Goal: Transaction & Acquisition: Book appointment/travel/reservation

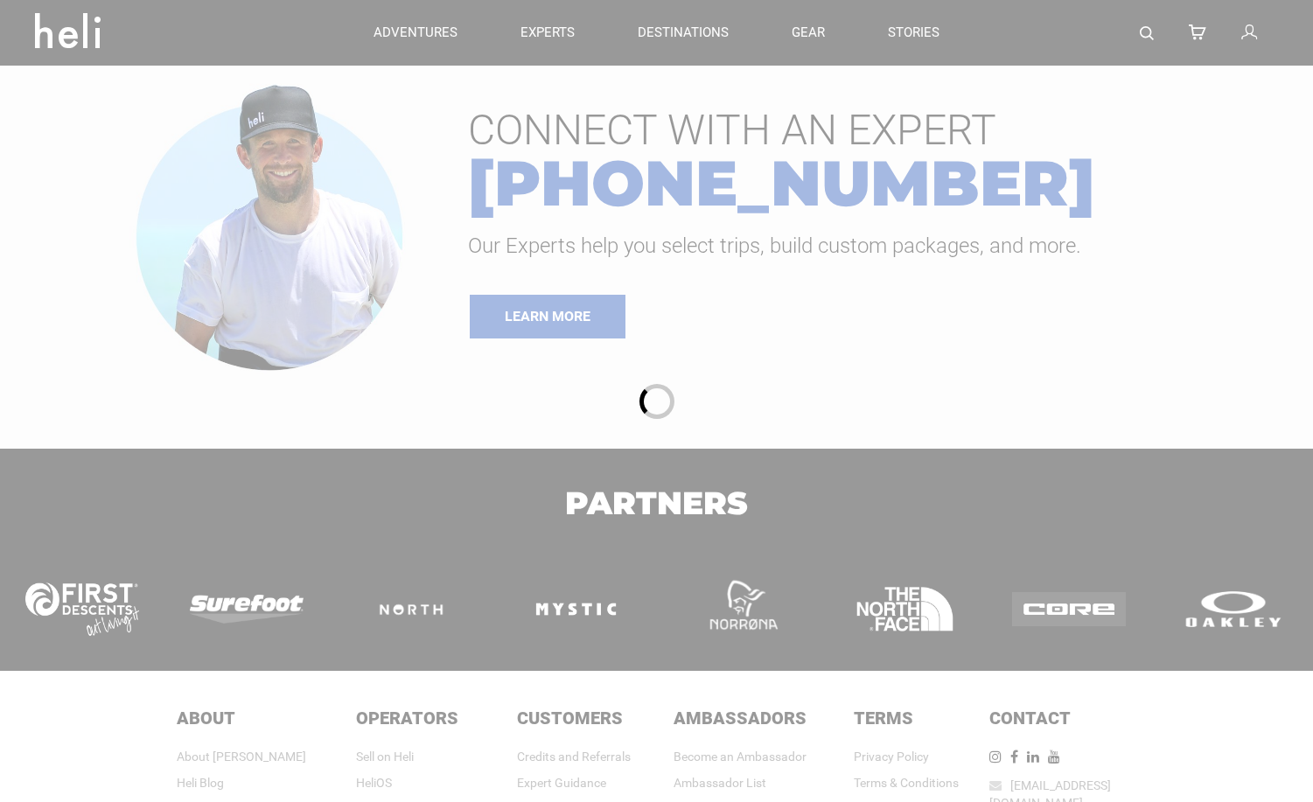
type input "Heli Skiing"
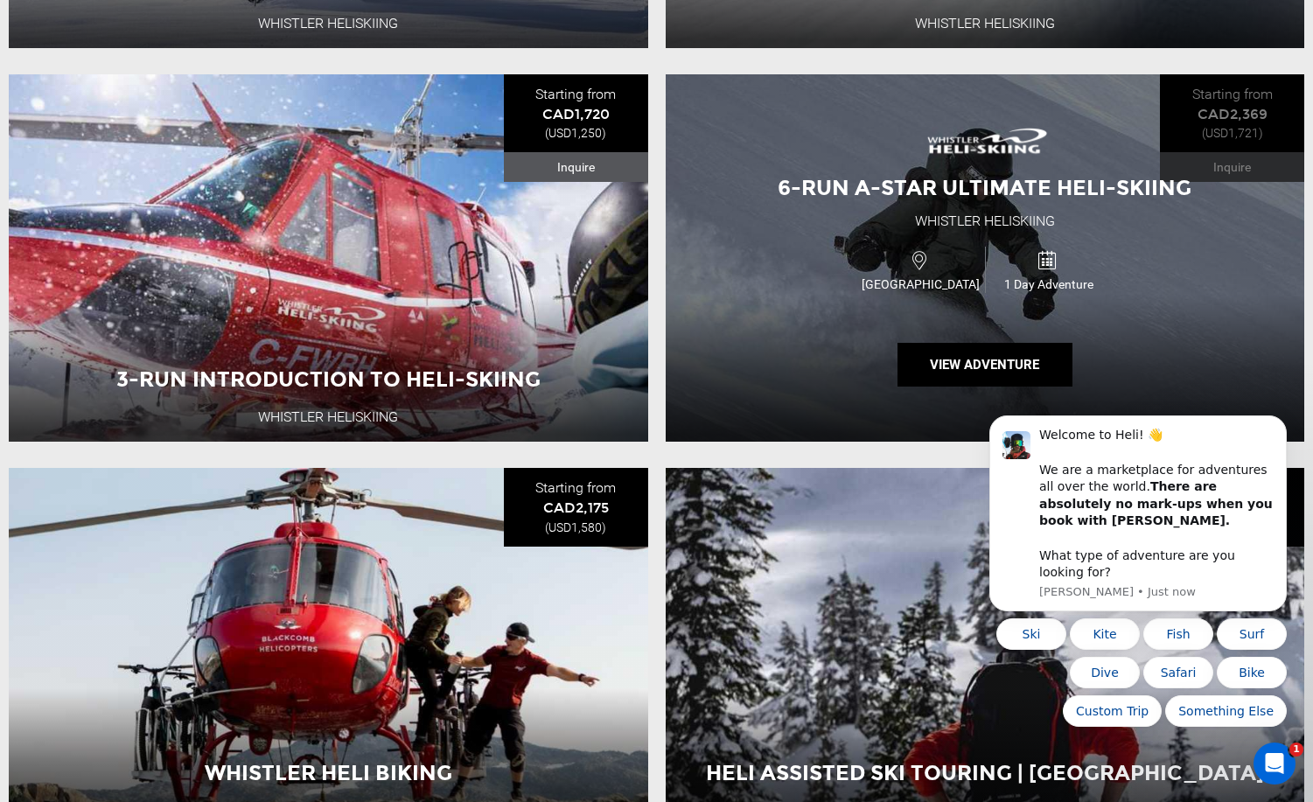
scroll to position [612, 0]
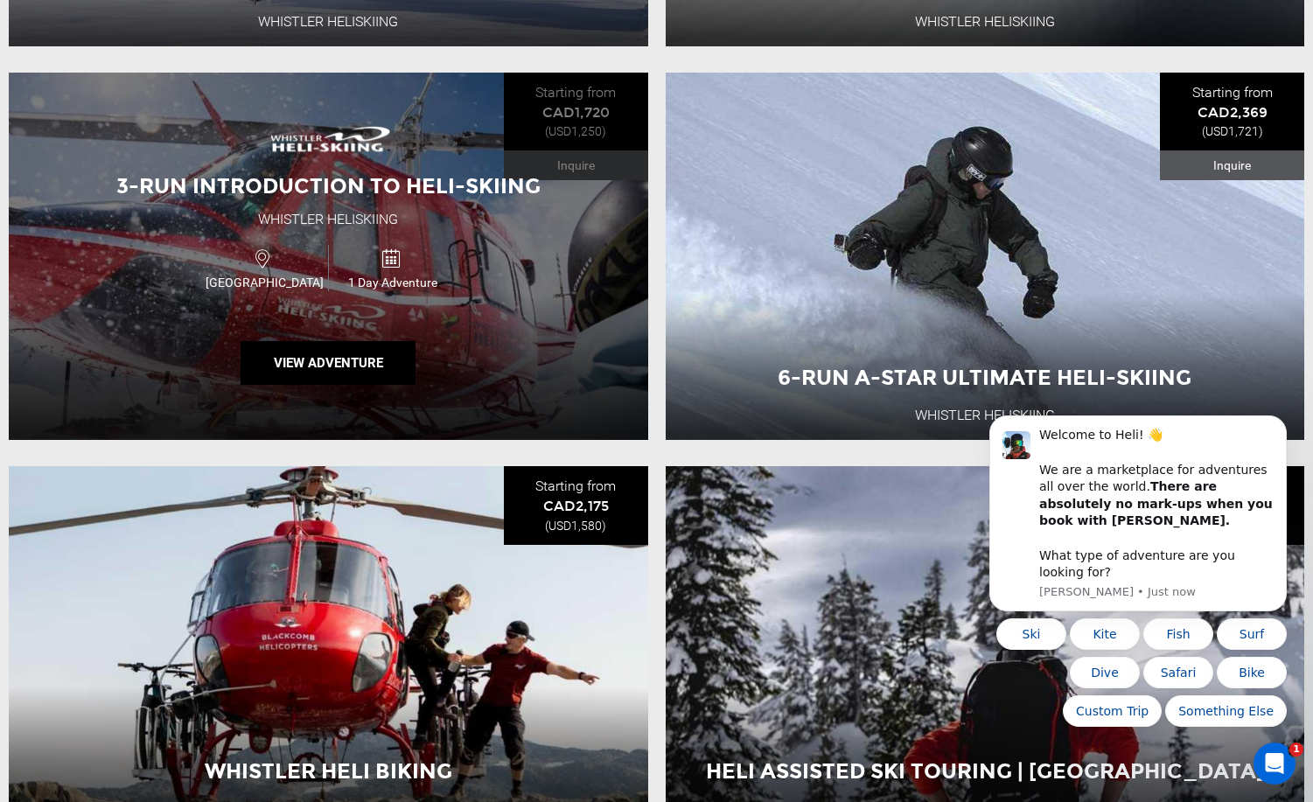
click at [354, 282] on span "1 Day Adventure" at bounding box center [392, 282] width 127 height 17
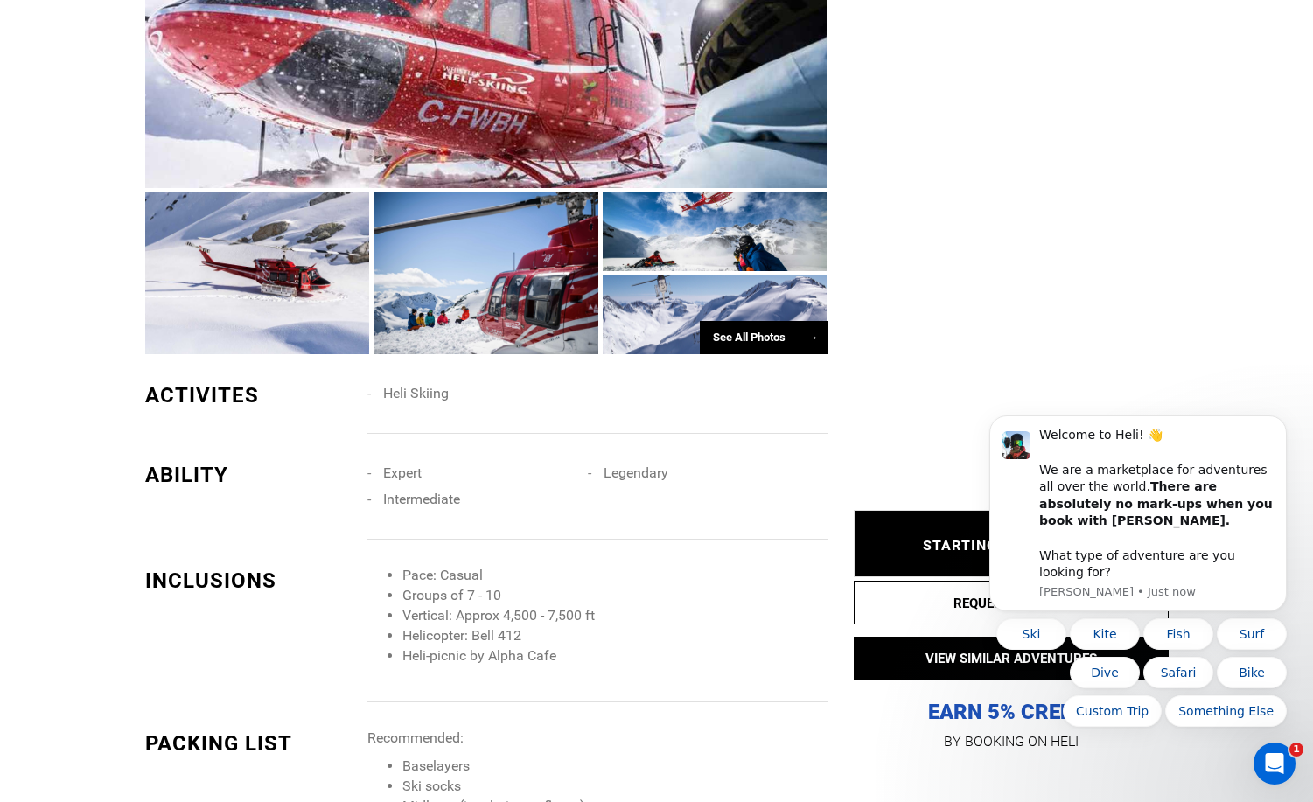
scroll to position [1224, 0]
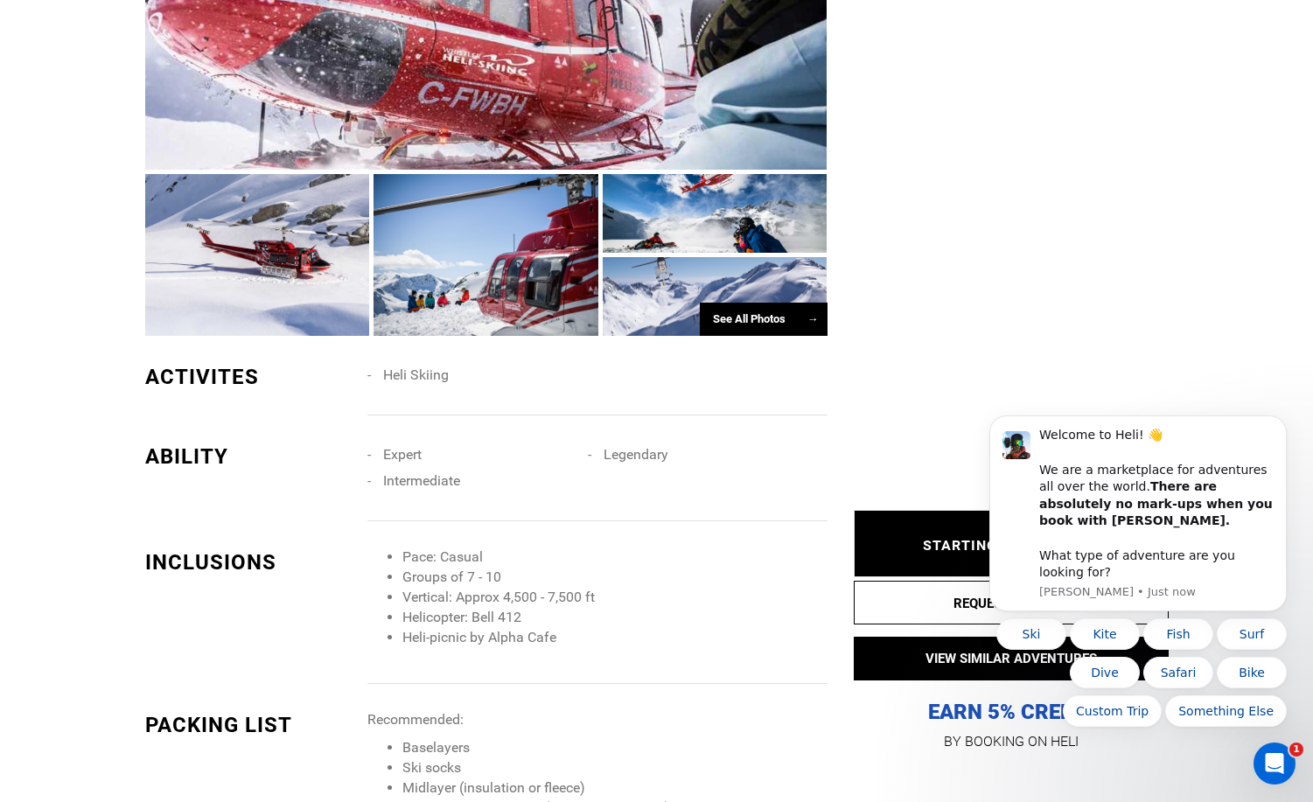
click at [1039, 353] on body "Welcome to Heli! 👋 We are a marketplace for adventures all over the world. Ther…" at bounding box center [1138, 526] width 336 height 442
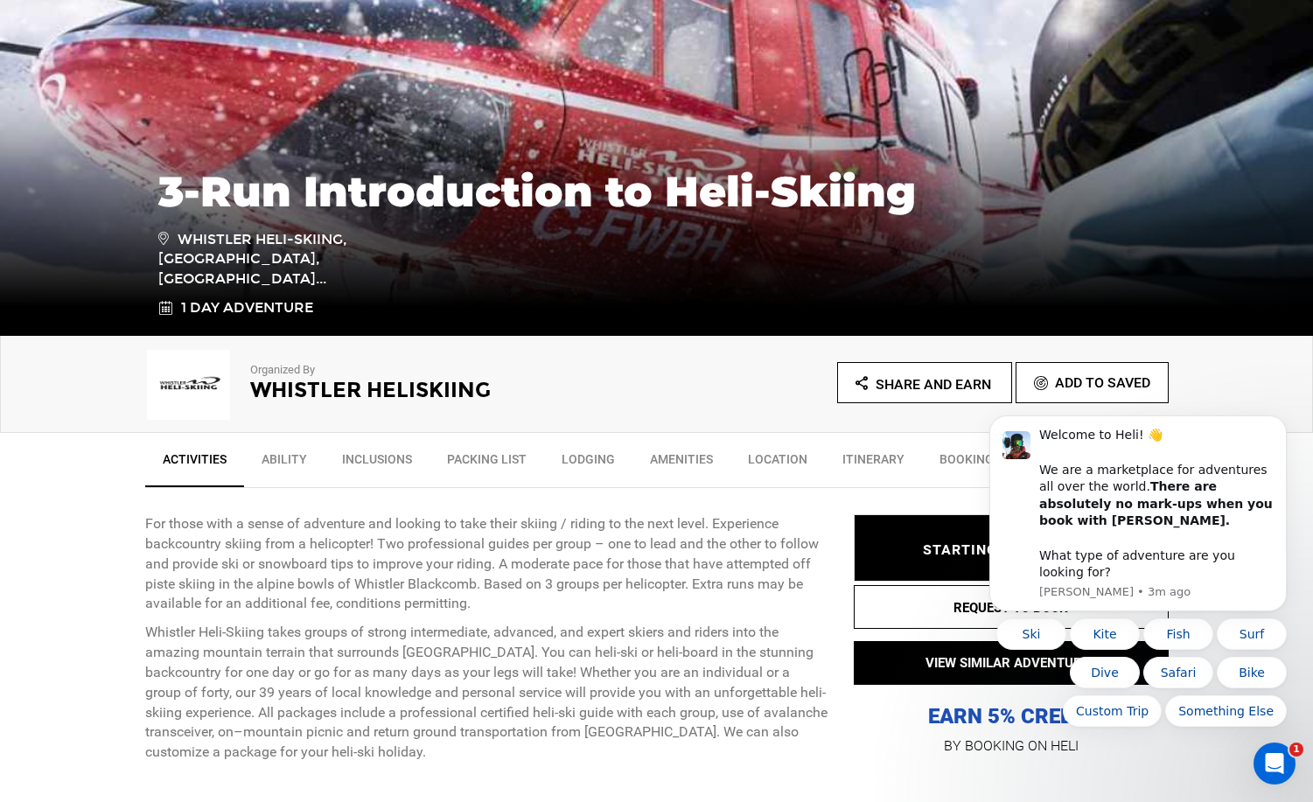
scroll to position [350, 0]
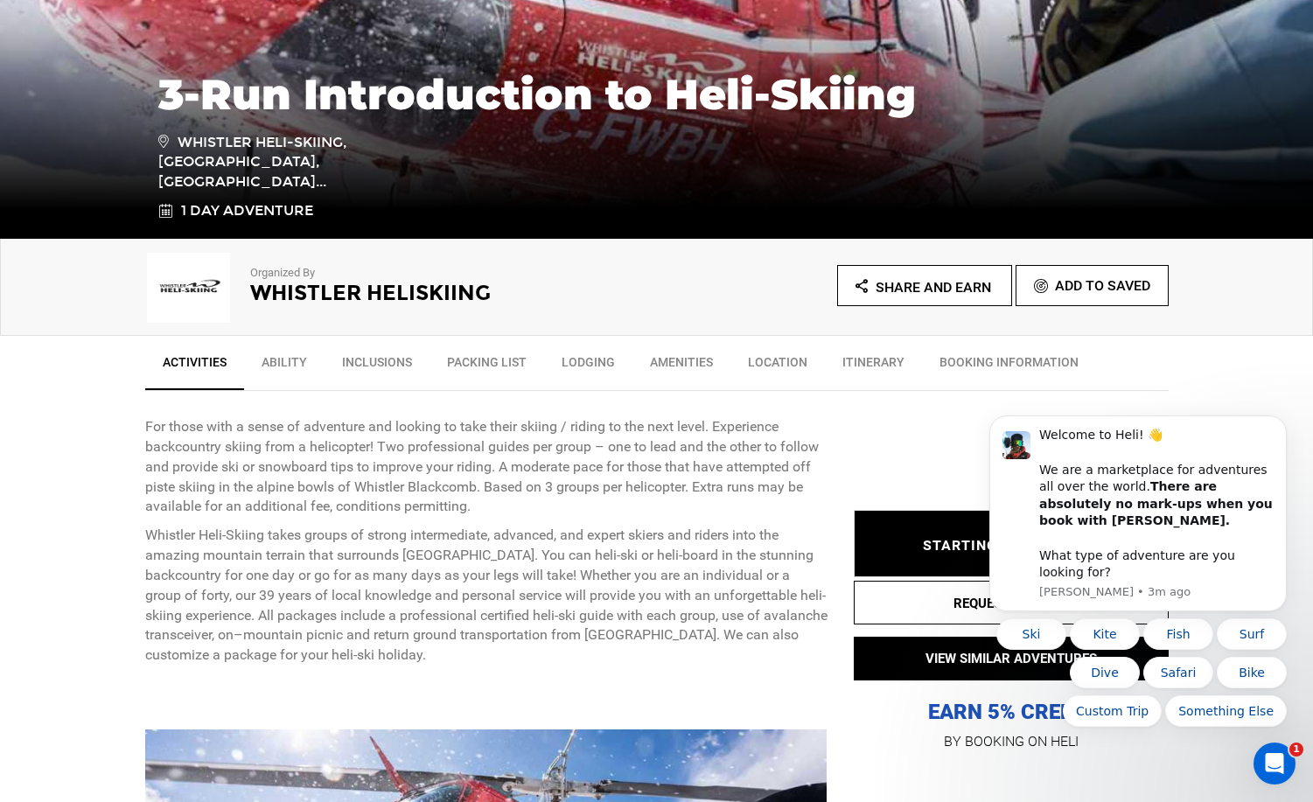
click at [939, 540] on span "STARTING AT: CAD1,720" at bounding box center [1011, 546] width 177 height 17
click at [1282, 424] on icon "Dismiss notification" at bounding box center [1281, 421] width 6 height 6
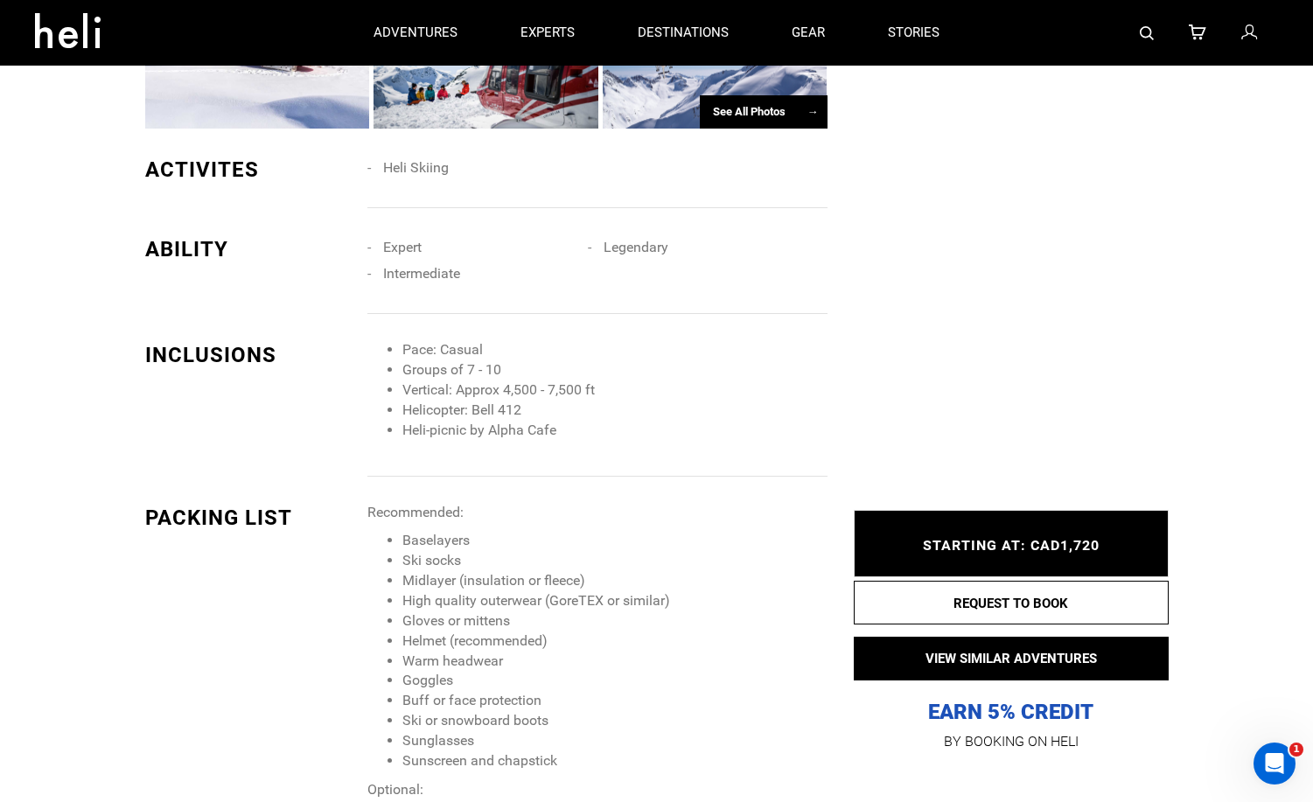
scroll to position [1137, 0]
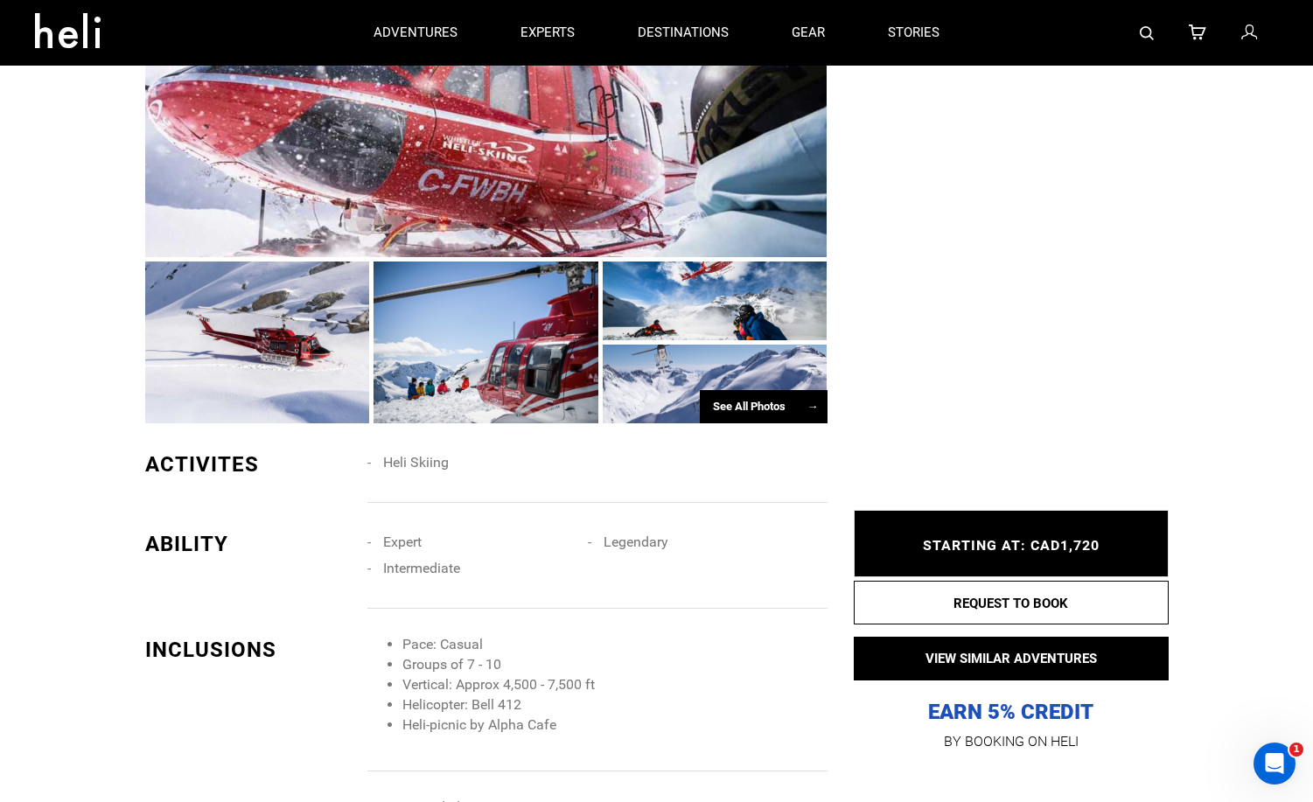
click at [319, 309] on div at bounding box center [257, 342] width 225 height 162
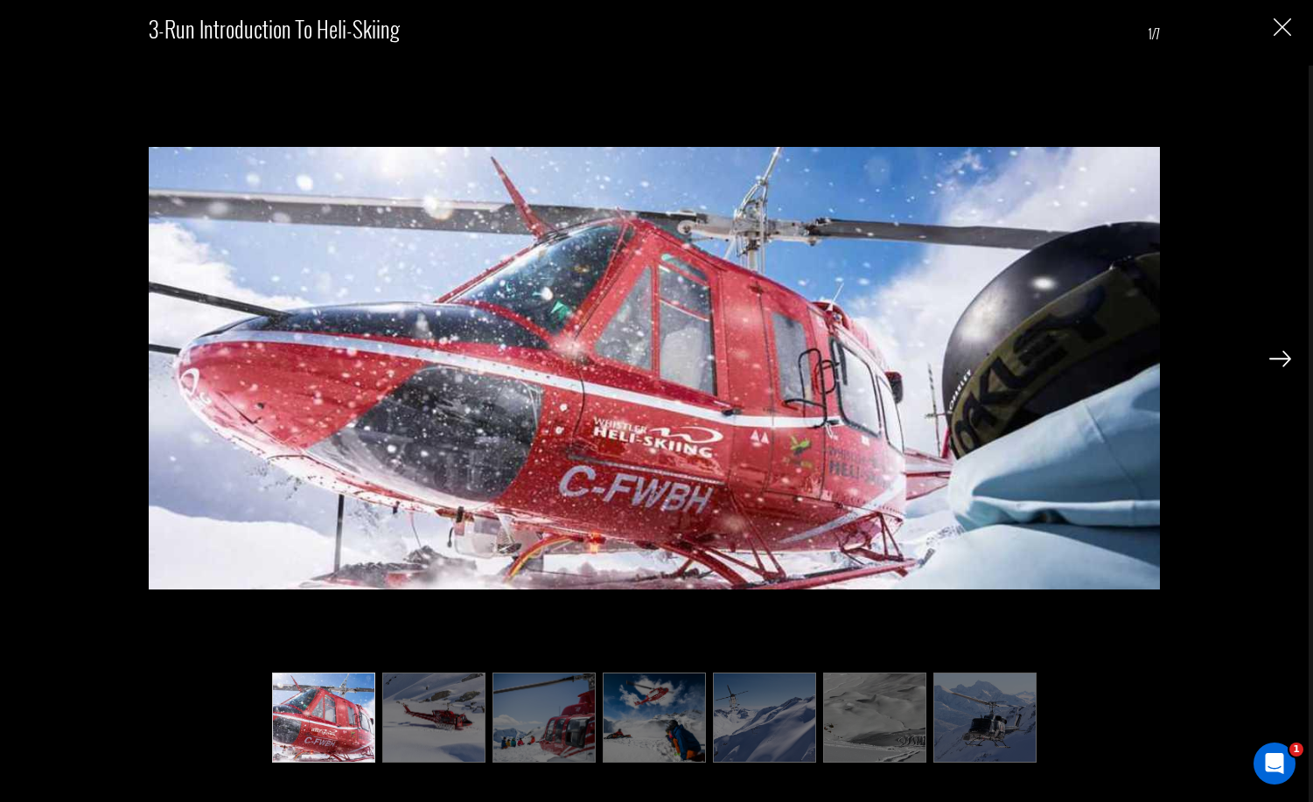
click at [438, 697] on img at bounding box center [433, 717] width 103 height 90
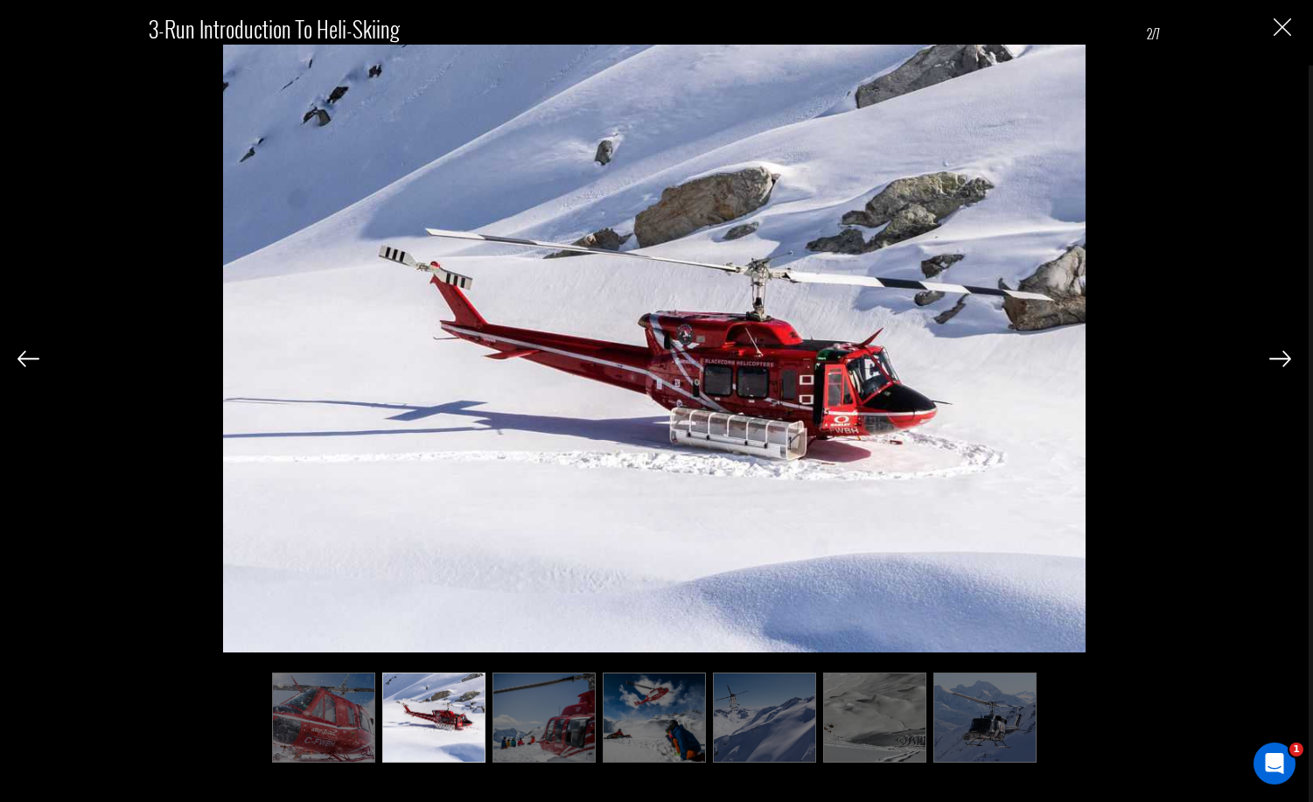
click at [538, 720] on img at bounding box center [543, 717] width 103 height 90
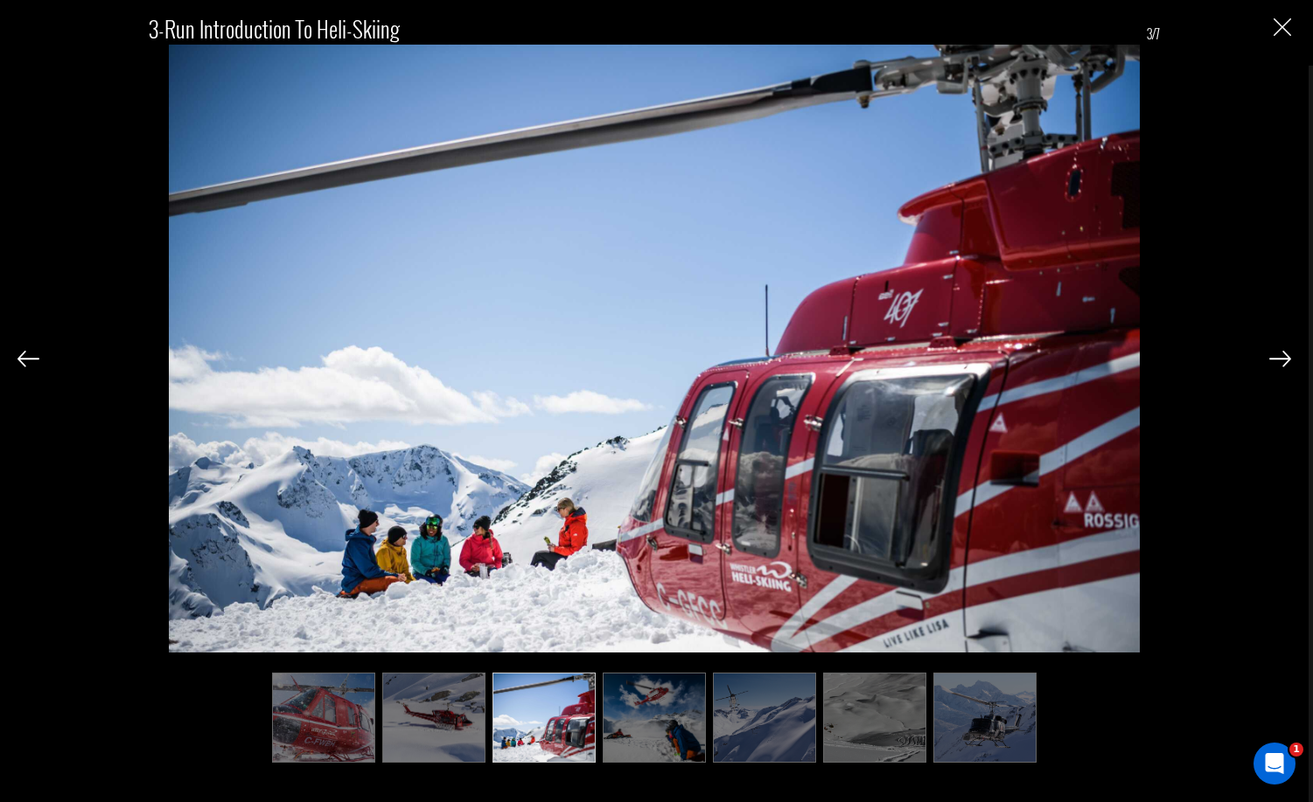
click at [639, 725] on img at bounding box center [654, 717] width 103 height 90
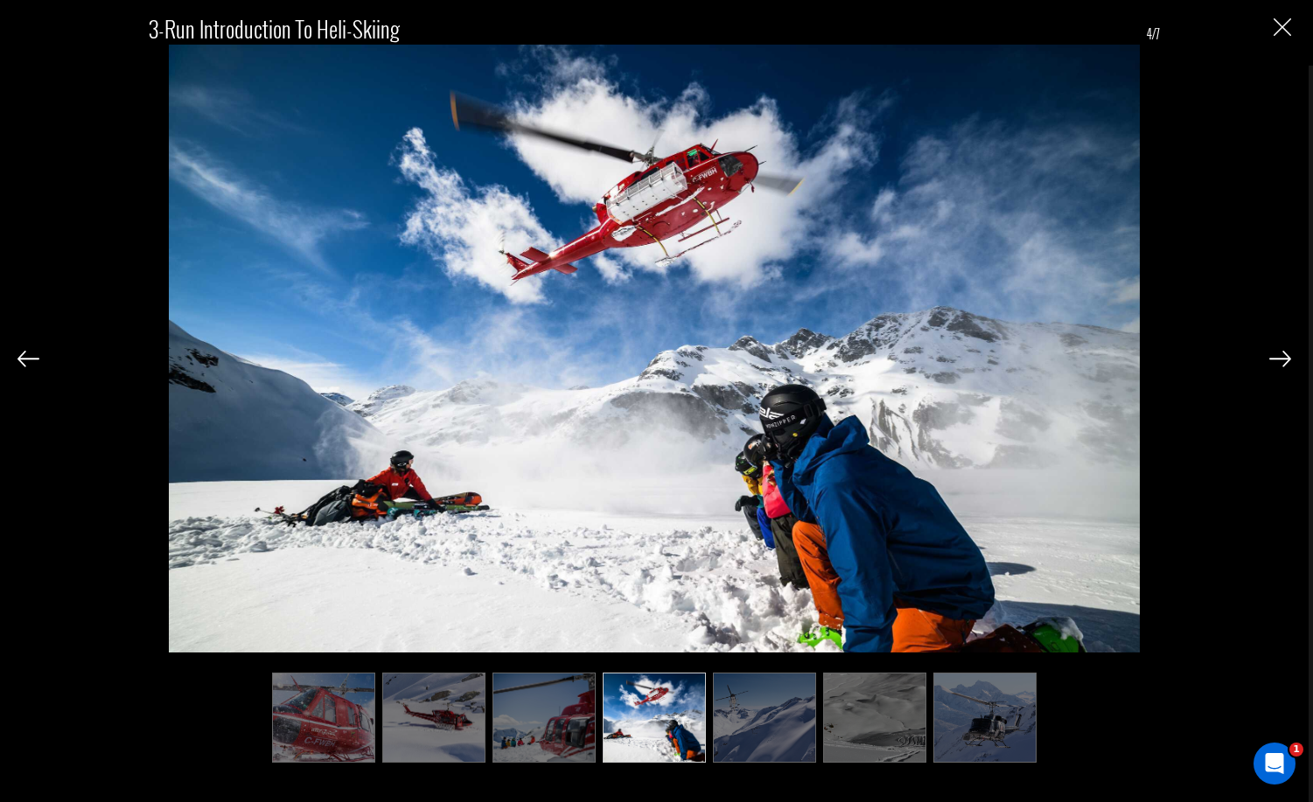
click at [745, 713] on img at bounding box center [764, 717] width 103 height 90
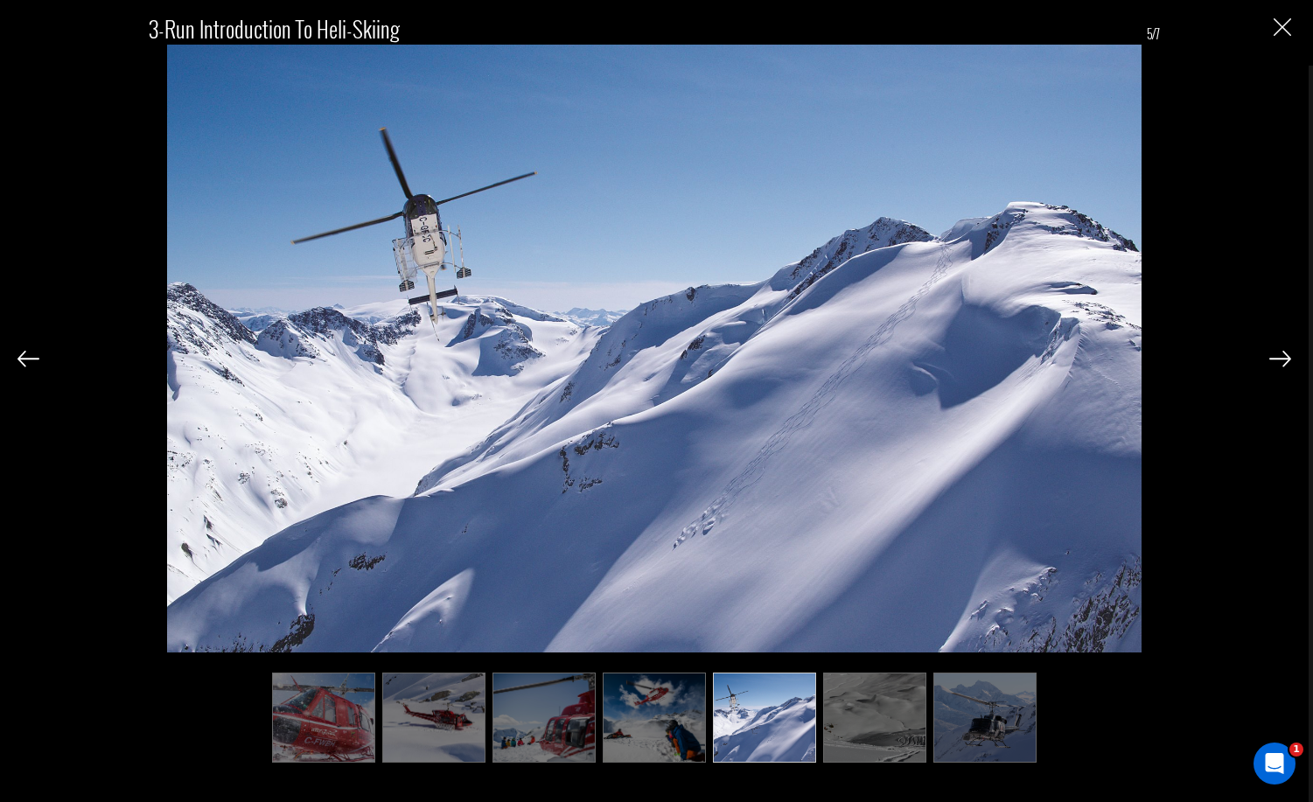
drag, startPoint x: 911, startPoint y: 721, endPoint x: 978, endPoint y: 724, distance: 66.6
click at [914, 721] on img at bounding box center [874, 717] width 103 height 90
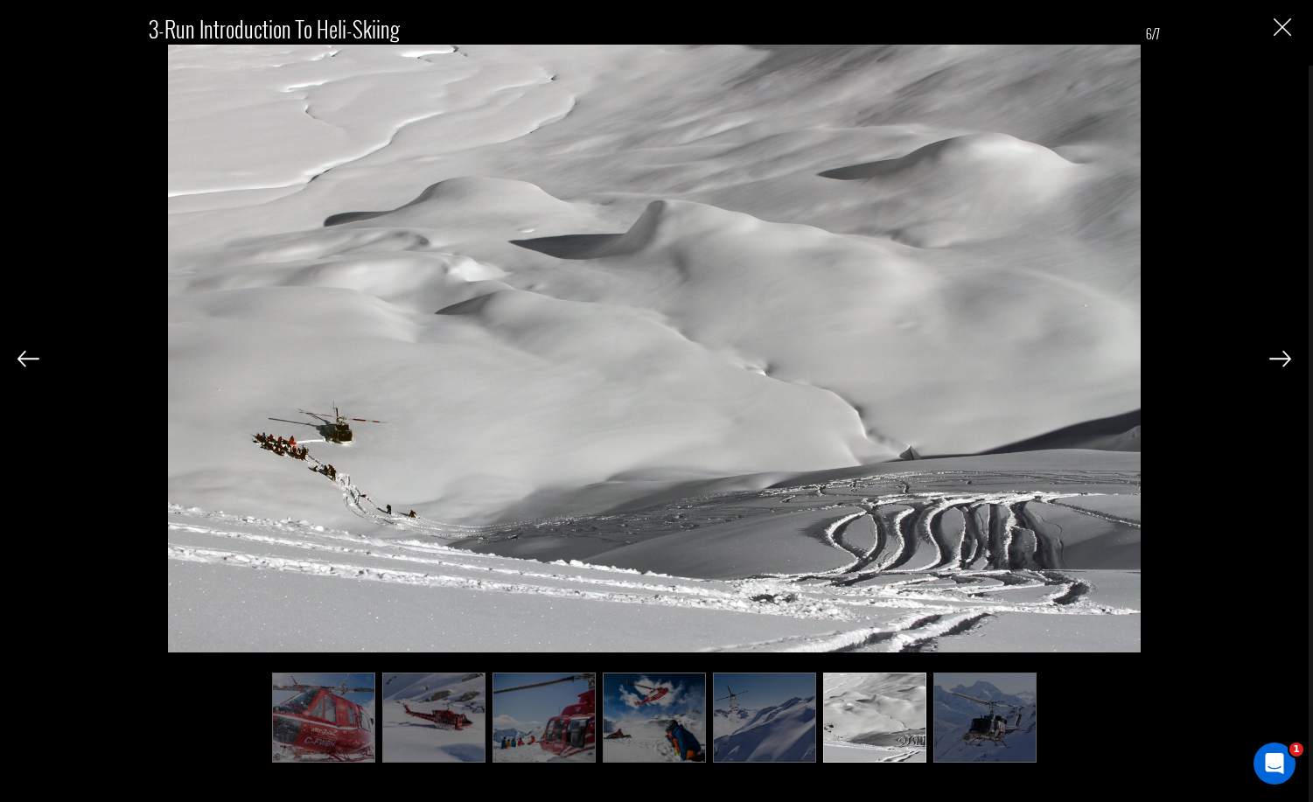
click at [993, 725] on img at bounding box center [984, 717] width 103 height 90
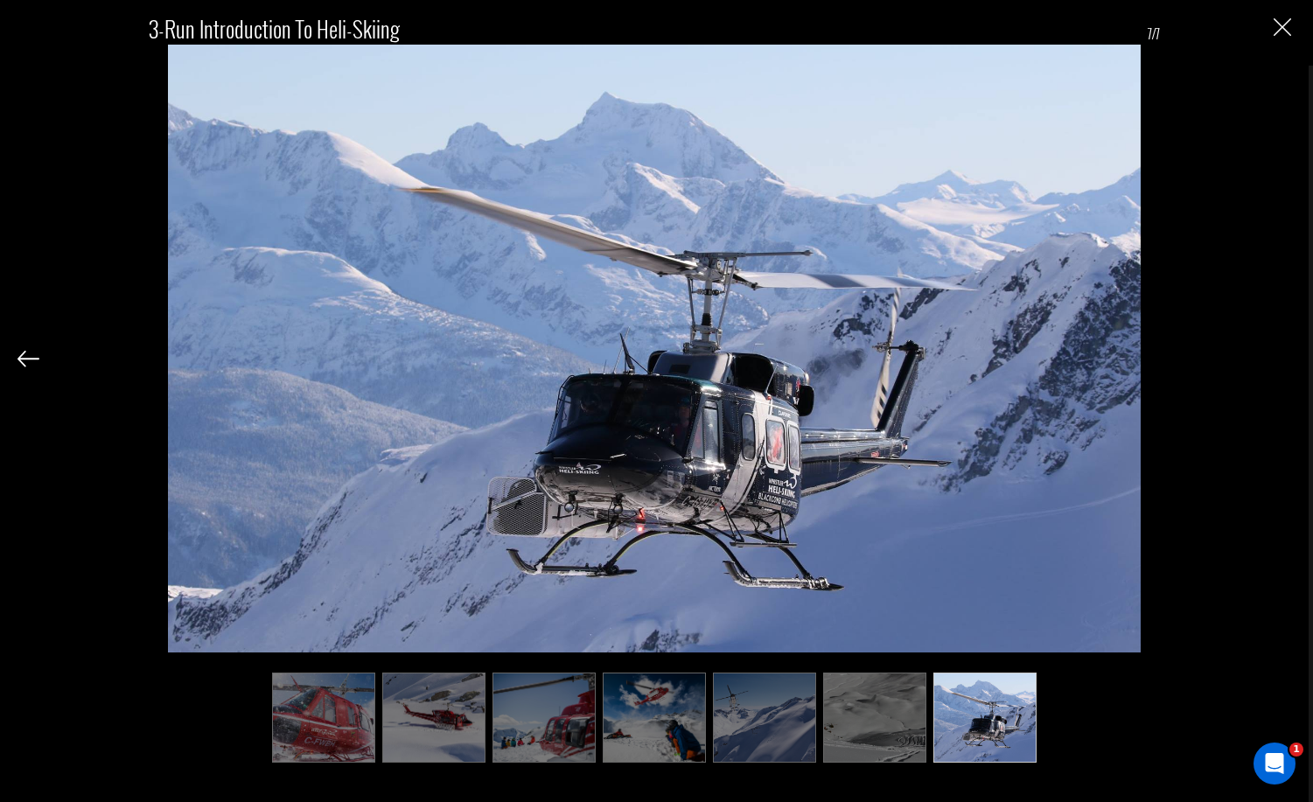
click at [1284, 27] on img "Close" at bounding box center [1281, 26] width 17 height 17
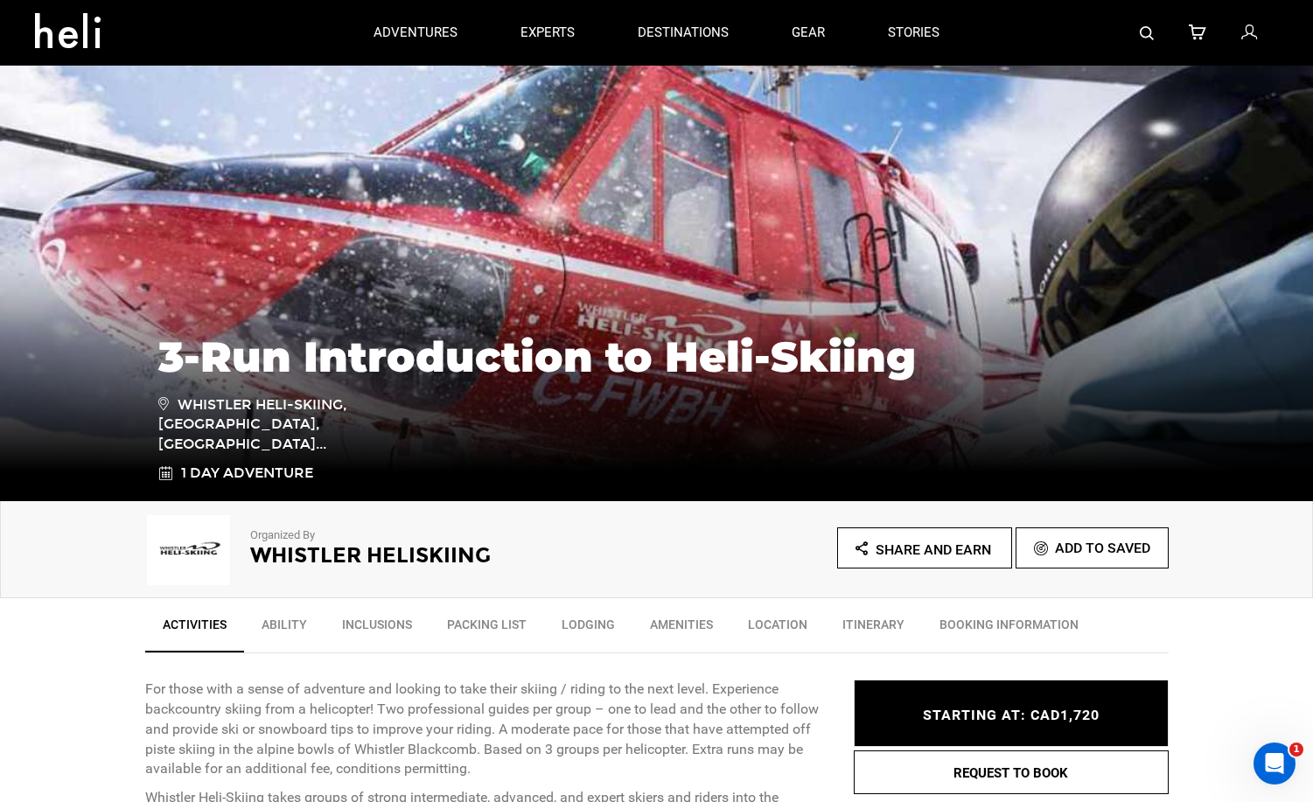
scroll to position [0, 0]
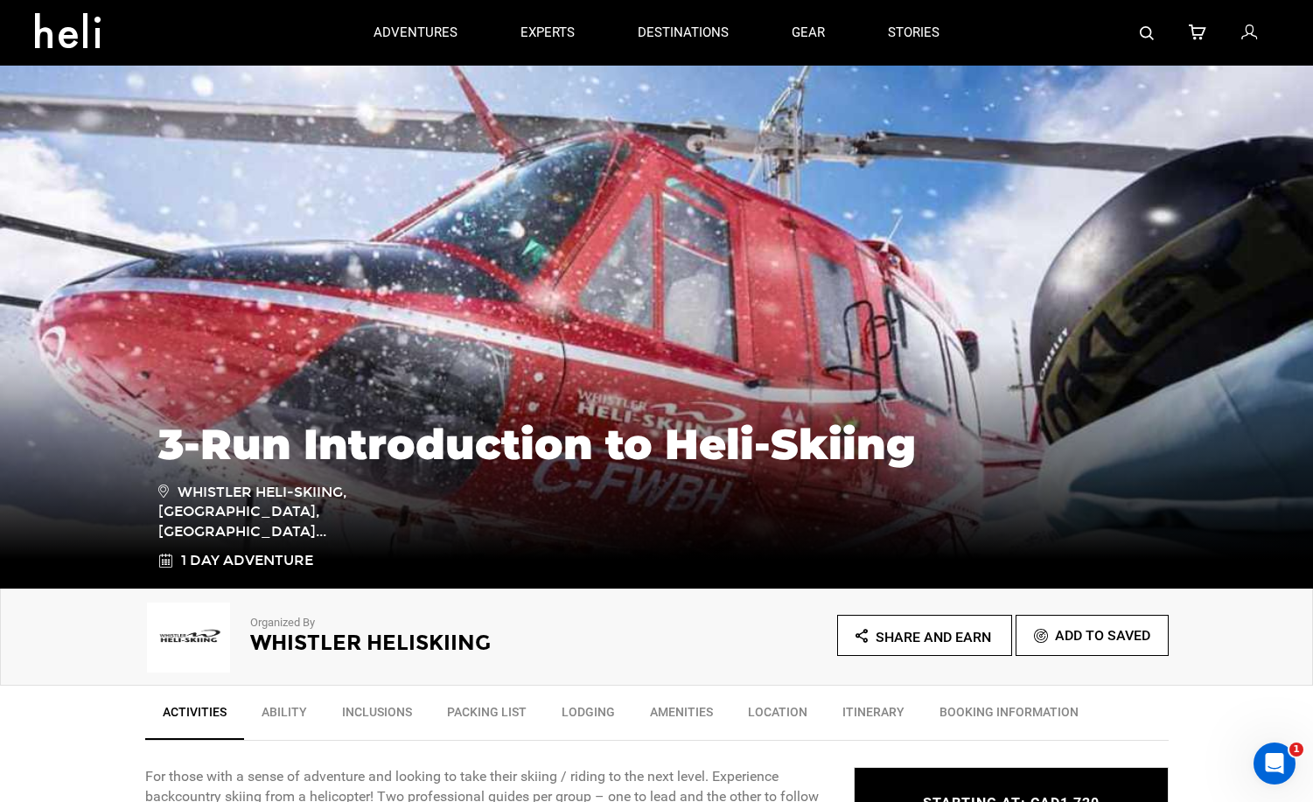
type input "Heli Skiing"
